Goal: Browse casually

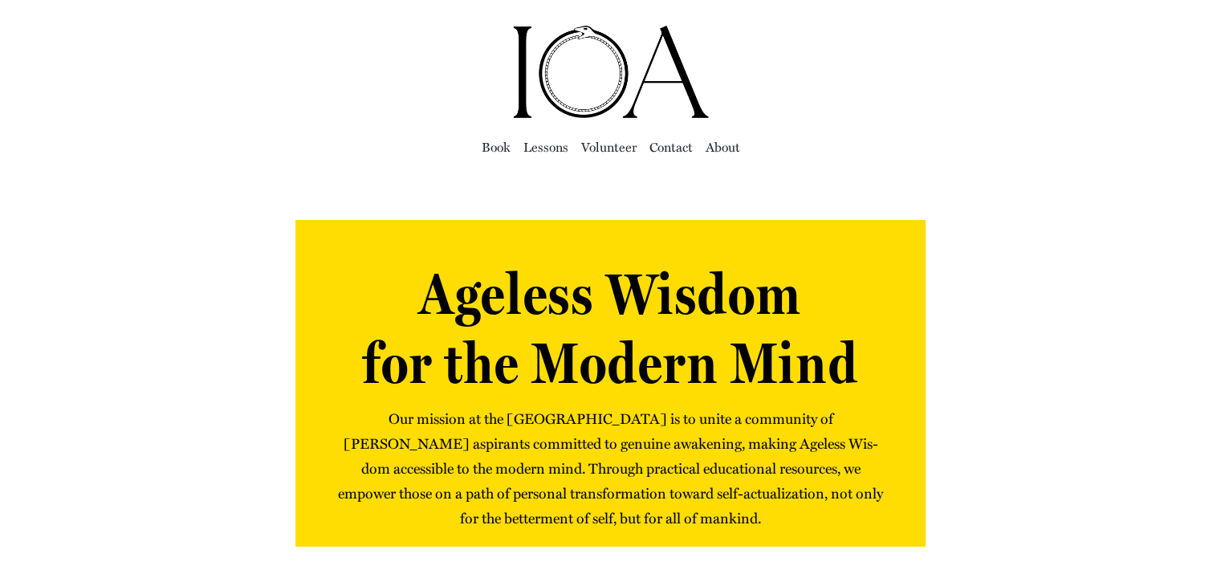
click at [522, 112] on img "ioa-logo" at bounding box center [611, 72] width 201 height 96
drag, startPoint x: 426, startPoint y: 283, endPoint x: 848, endPoint y: 351, distance: 427.0
click at [848, 351] on h1 "Ageless Wisdom for the Modern Mind" at bounding box center [610, 328] width 549 height 139
copy h1 "Ageless Wisdom for the Modern Mind"
